Goal: Information Seeking & Learning: Understand process/instructions

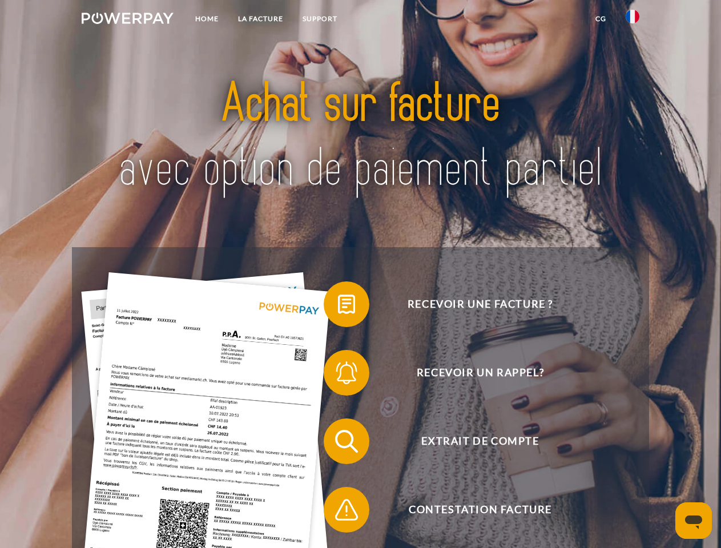
click at [127, 20] on img at bounding box center [128, 18] width 92 height 11
click at [632, 20] on img at bounding box center [632, 17] width 14 height 14
click at [600, 19] on link "CG" at bounding box center [600, 19] width 30 height 21
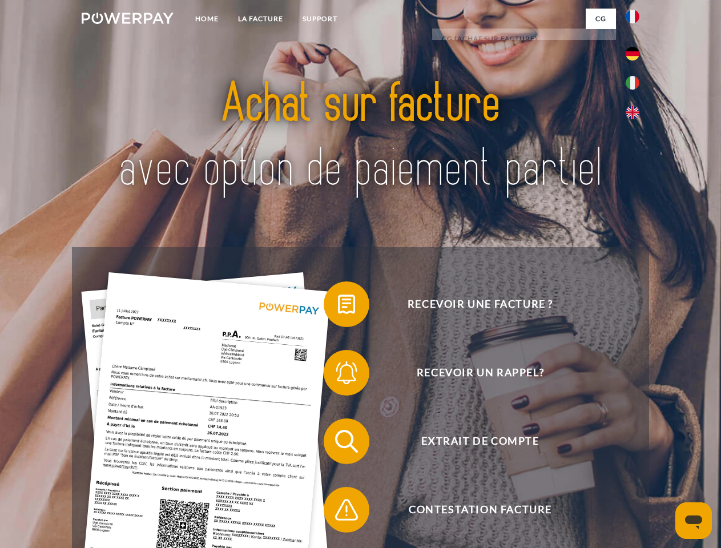
click at [338, 306] on span at bounding box center [329, 304] width 57 height 57
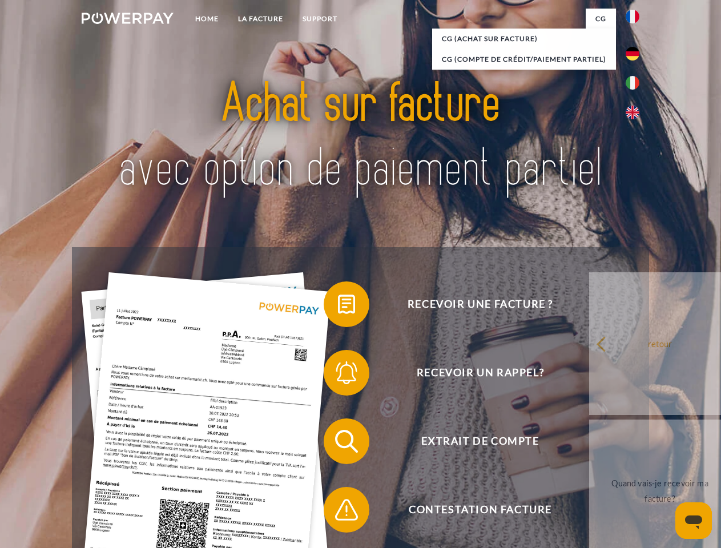
click at [338, 375] on span at bounding box center [329, 372] width 57 height 57
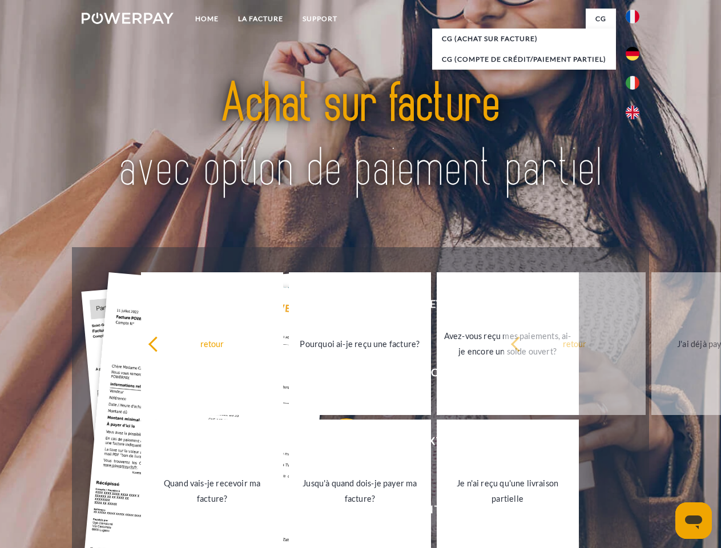
click at [338, 443] on link "Jusqu'à quand dois-je payer ma facture?" at bounding box center [360, 490] width 142 height 143
click at [338, 512] on span at bounding box center [329, 509] width 57 height 57
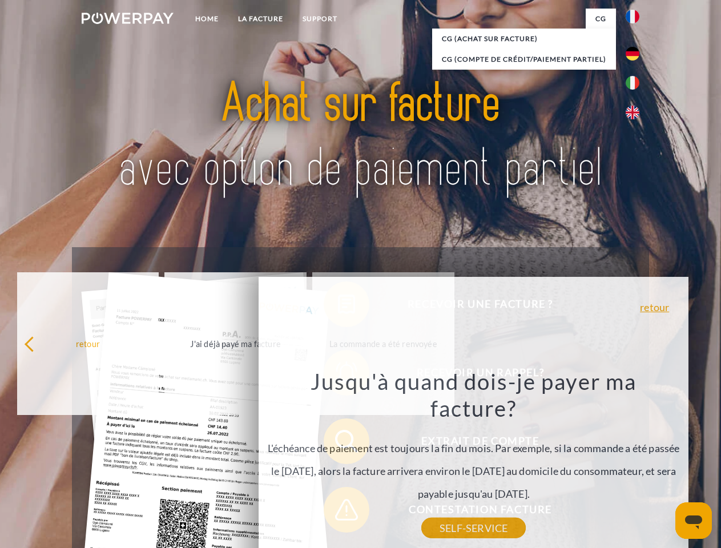
click at [693, 520] on icon "Ouvrir la fenêtre de messagerie" at bounding box center [693, 522] width 17 height 14
